Goal: Task Accomplishment & Management: Manage account settings

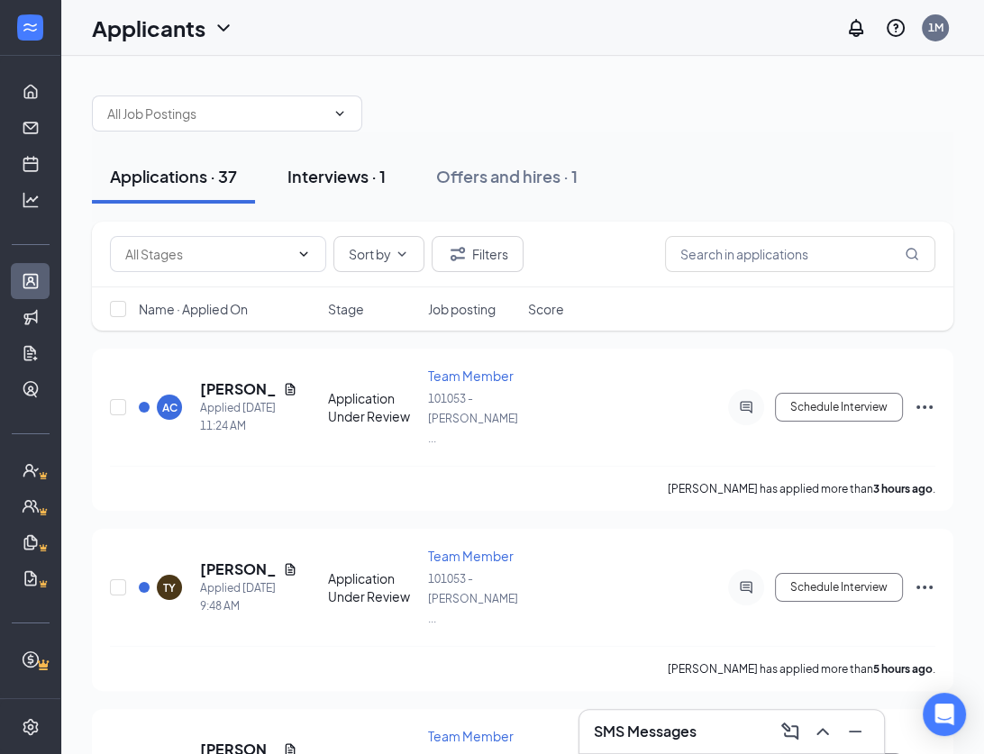
click at [351, 180] on div "Interviews · 1" at bounding box center [336, 176] width 98 height 23
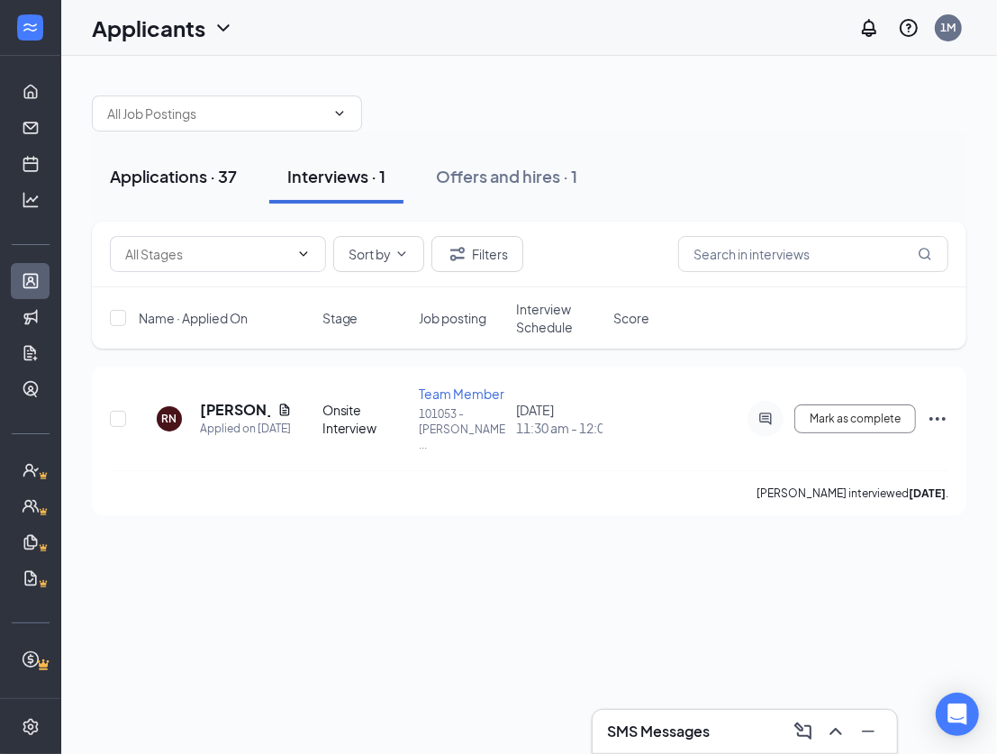
click at [203, 181] on div "Applications · 37" at bounding box center [173, 176] width 127 height 23
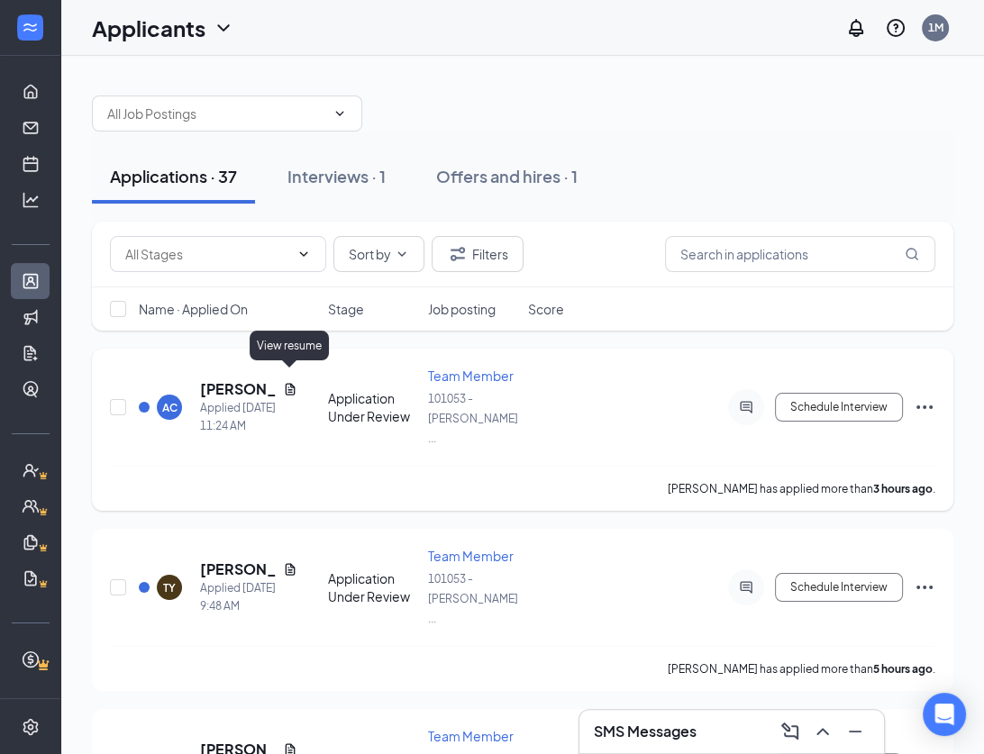
click at [288, 383] on icon "Document" at bounding box center [291, 389] width 10 height 12
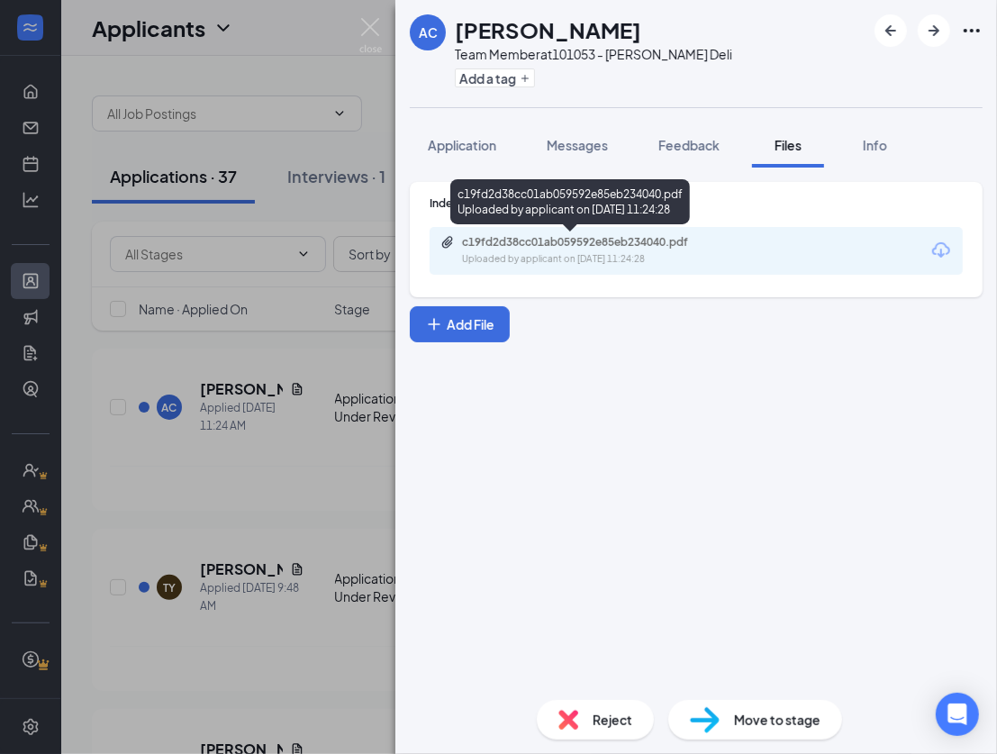
click at [575, 243] on div "c19fd2d38cc01ab059592e85eb234040.pdf" at bounding box center [588, 242] width 252 height 14
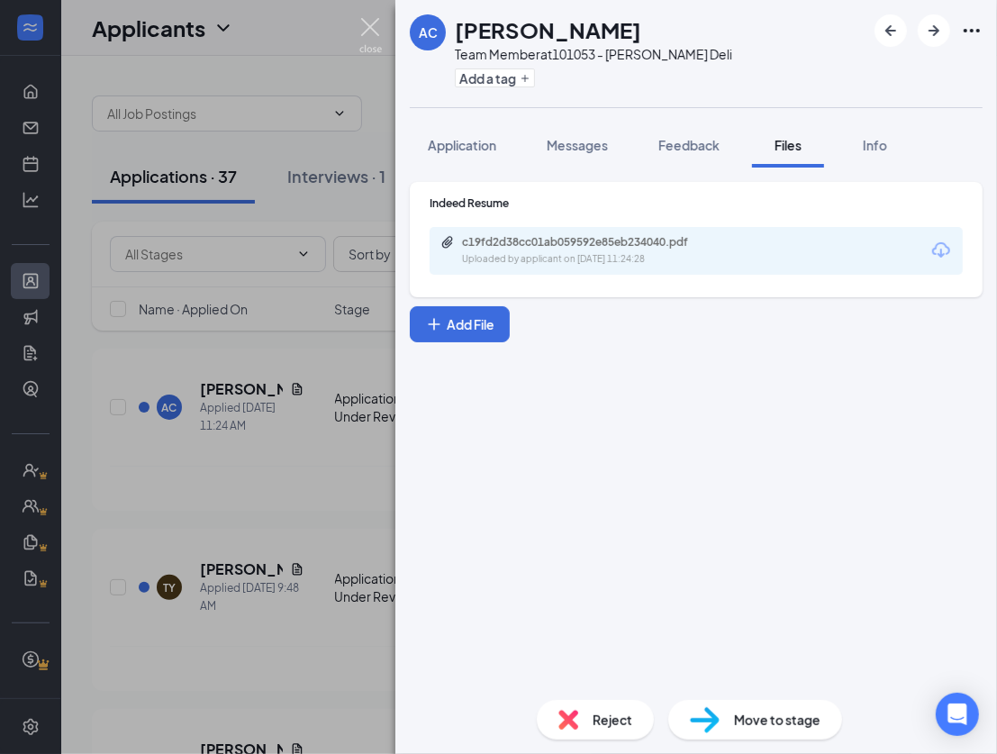
click at [362, 26] on img at bounding box center [370, 35] width 23 height 35
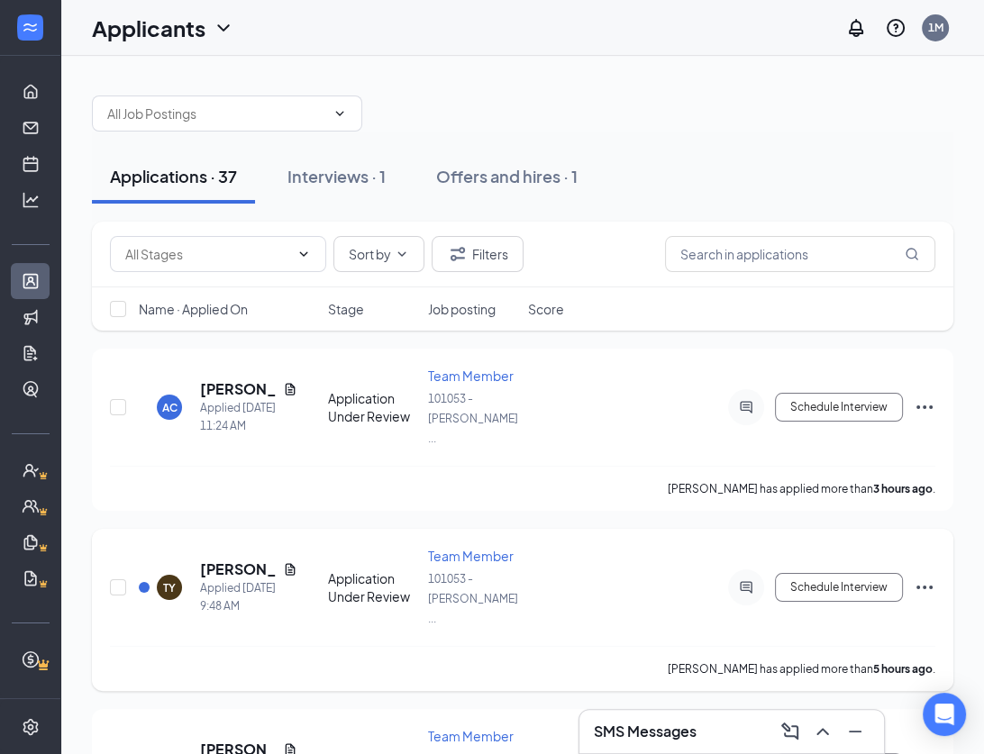
click at [288, 563] on icon "Document" at bounding box center [291, 569] width 10 height 12
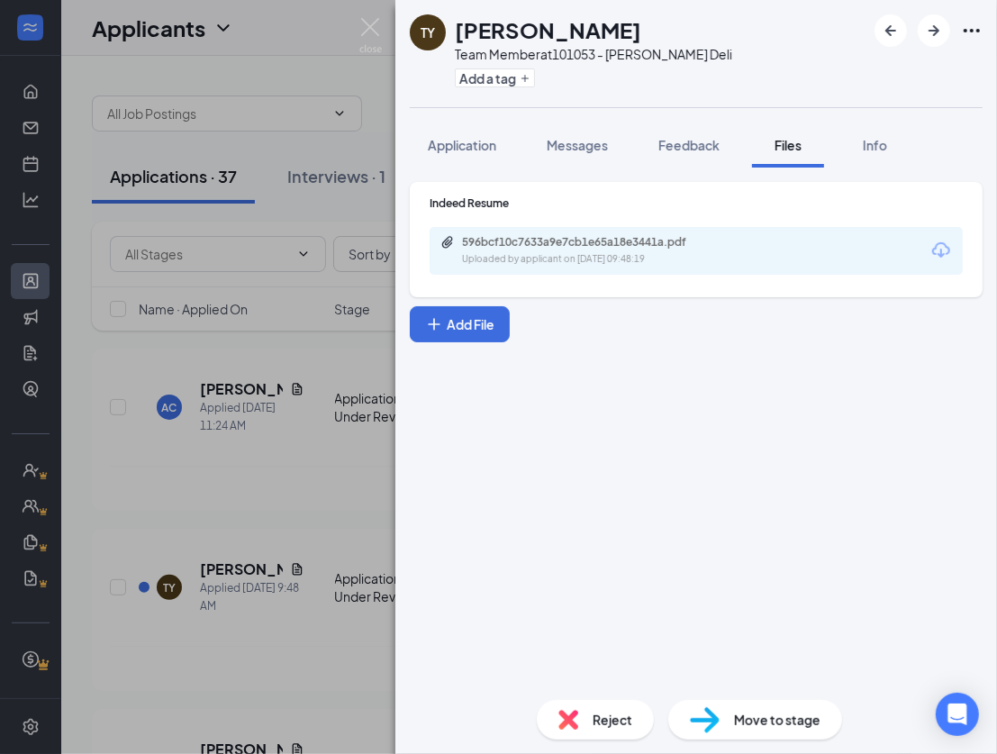
click at [636, 240] on div "596bcf10c7633a9e7cb1e65a18e3441a.pdf" at bounding box center [588, 242] width 252 height 14
click at [367, 32] on img at bounding box center [370, 35] width 23 height 35
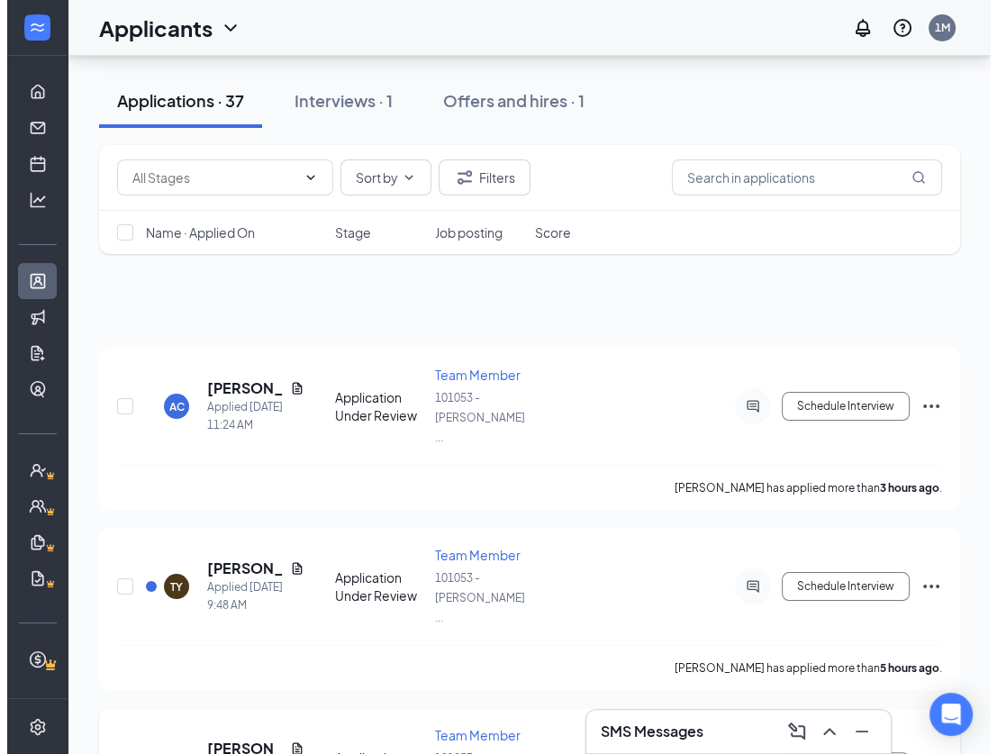
scroll to position [245, 0]
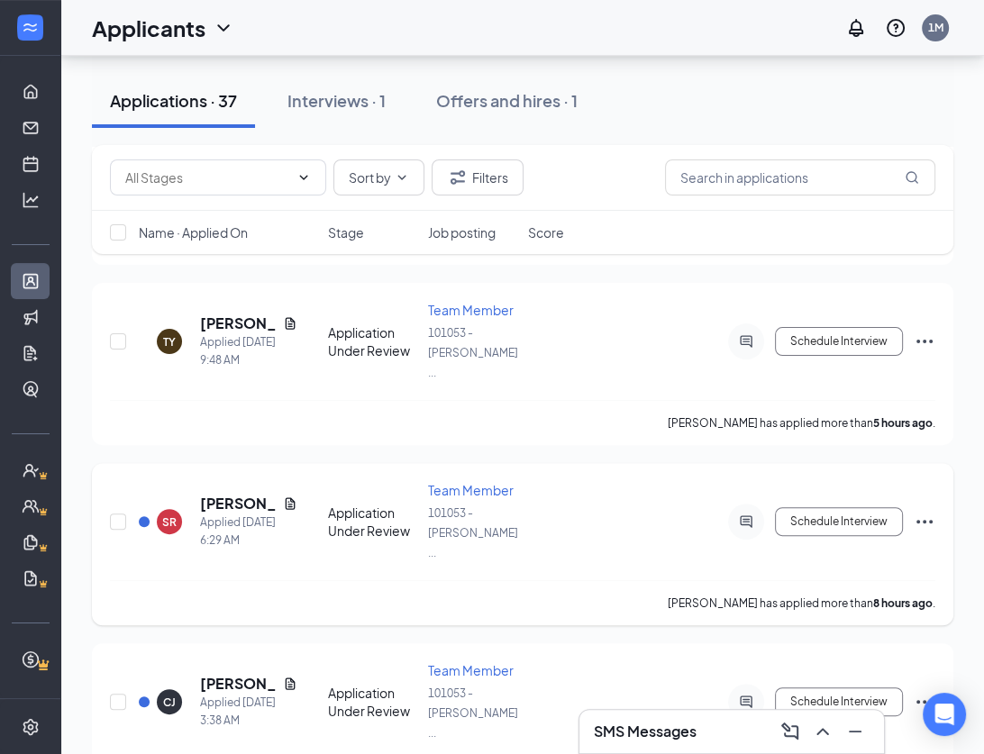
click at [287, 496] on icon "Document" at bounding box center [290, 503] width 14 height 14
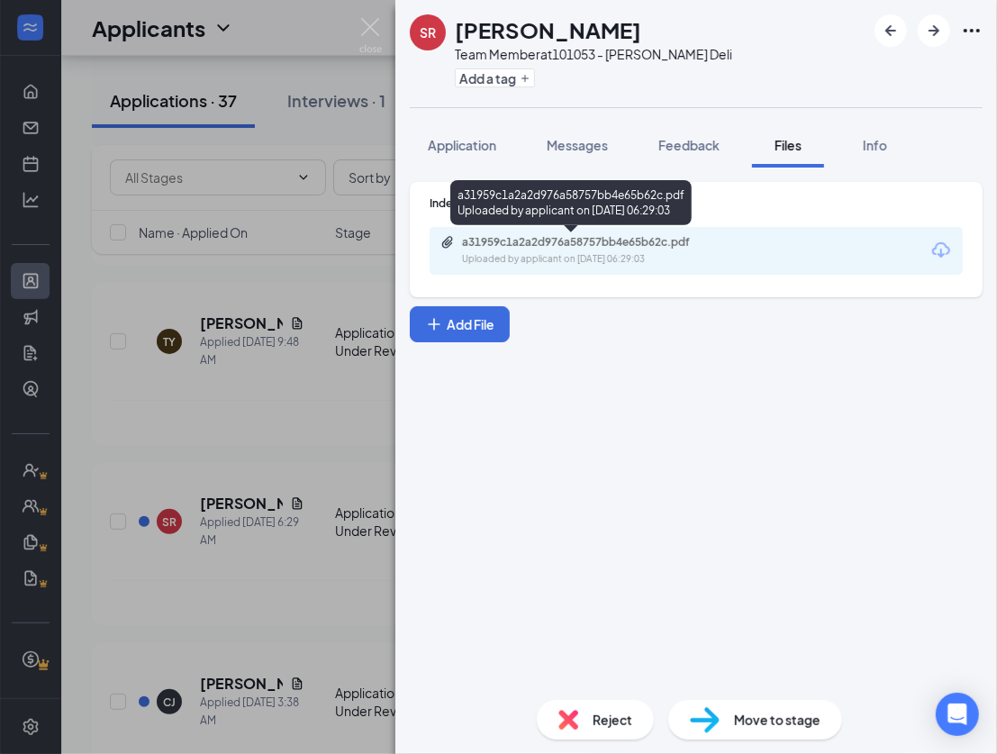
click at [612, 250] on div "a31959c1a2a2d976a58757bb4e65b62c.pdf Uploaded by applicant on [DATE] 06:29:03" at bounding box center [586, 251] width 292 height 32
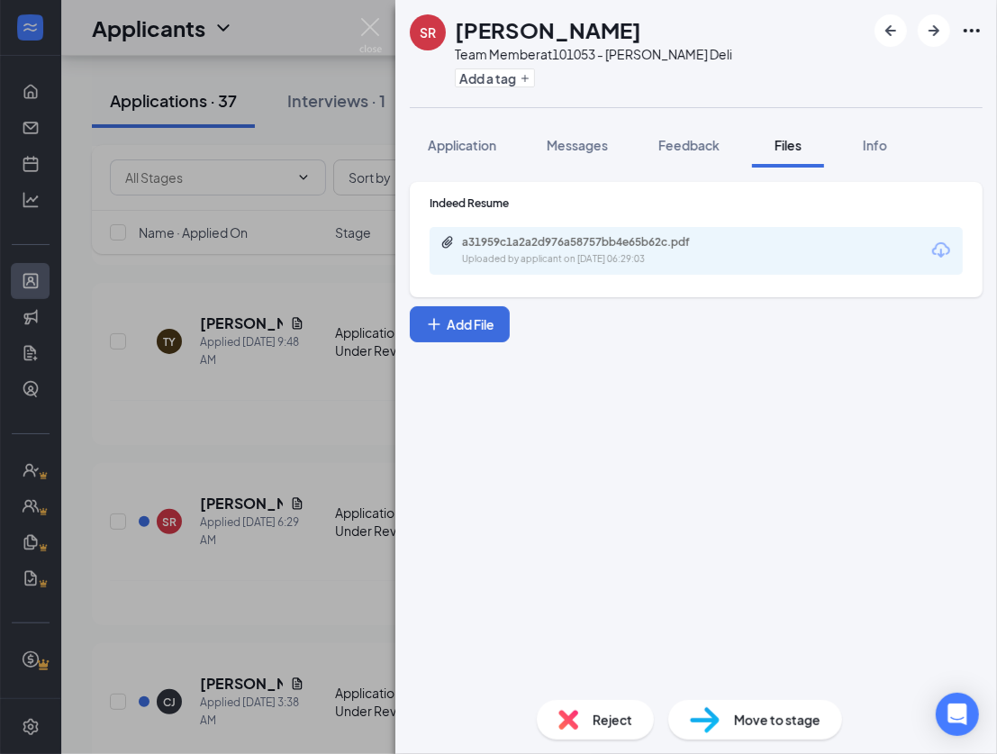
click at [621, 241] on div "a31959c1a2a2d976a58757bb4e65b62c.pdf" at bounding box center [588, 242] width 252 height 14
click at [944, 249] on icon "Download" at bounding box center [941, 251] width 22 height 22
click at [369, 24] on img at bounding box center [370, 35] width 23 height 35
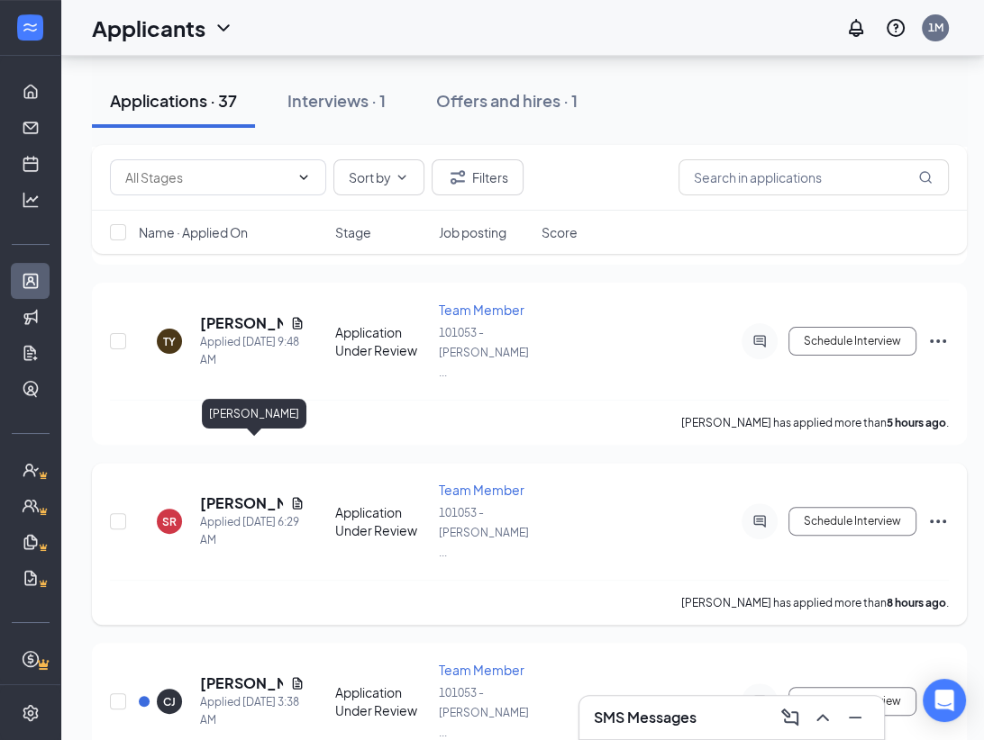
click at [213, 494] on h5 "[PERSON_NAME]" at bounding box center [241, 504] width 83 height 20
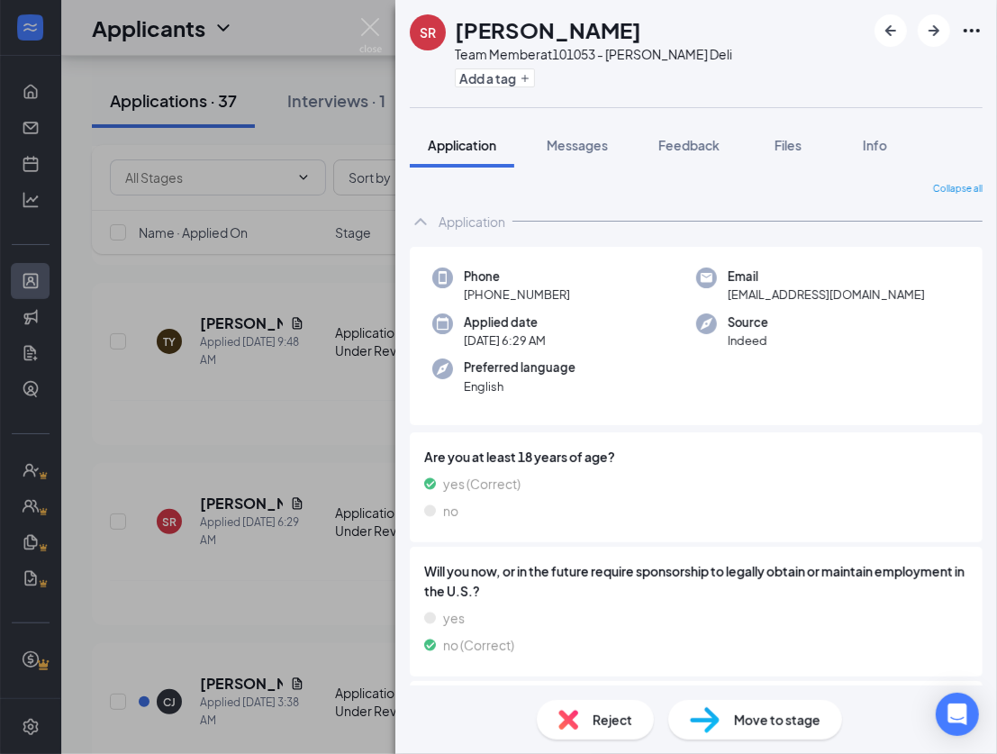
click at [969, 33] on icon "Ellipses" at bounding box center [972, 31] width 22 height 22
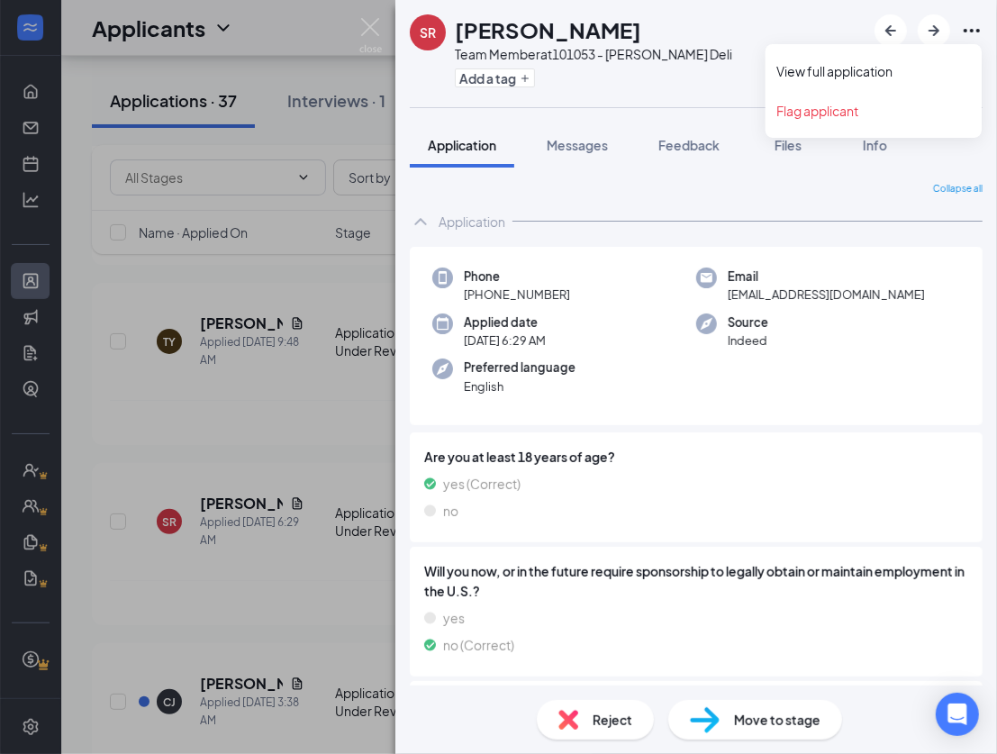
click at [968, 29] on icon "Ellipses" at bounding box center [972, 31] width 22 height 22
click at [850, 71] on link "View full application" at bounding box center [874, 71] width 195 height 18
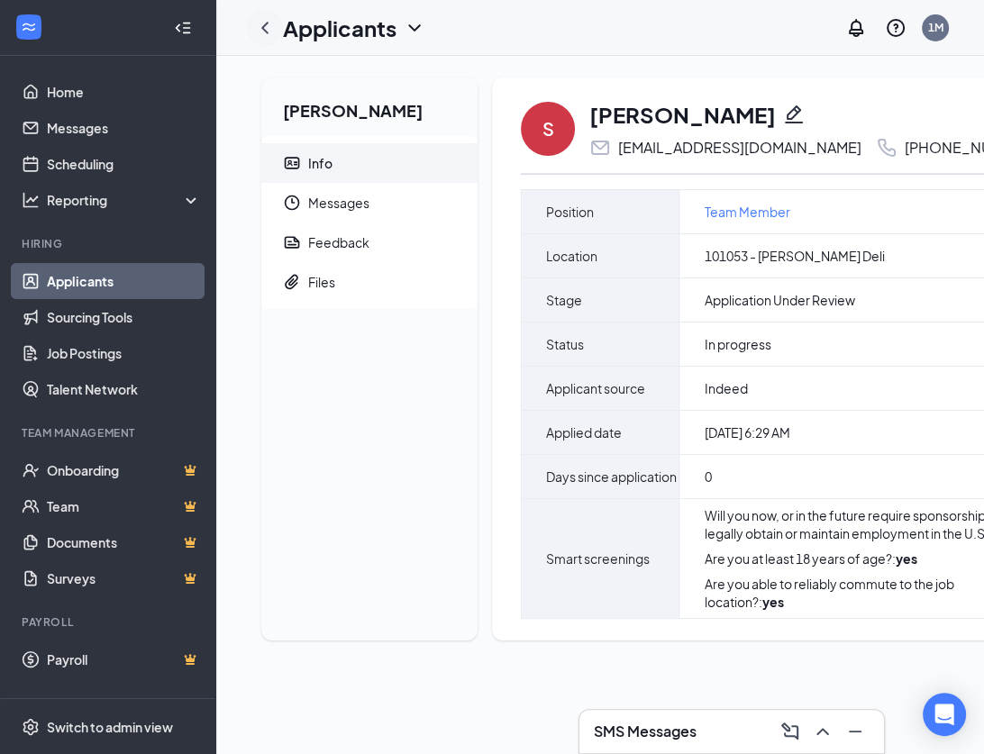
click at [269, 22] on icon "ChevronLeft" at bounding box center [265, 28] width 22 height 22
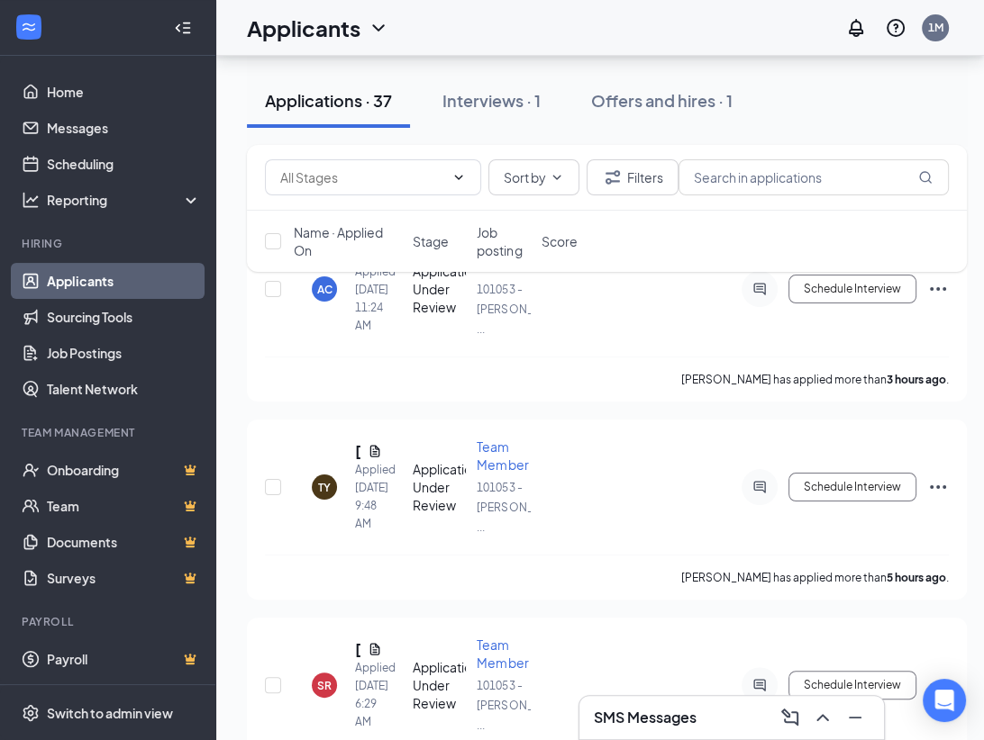
scroll to position [81, 0]
